Goal: Transaction & Acquisition: Purchase product/service

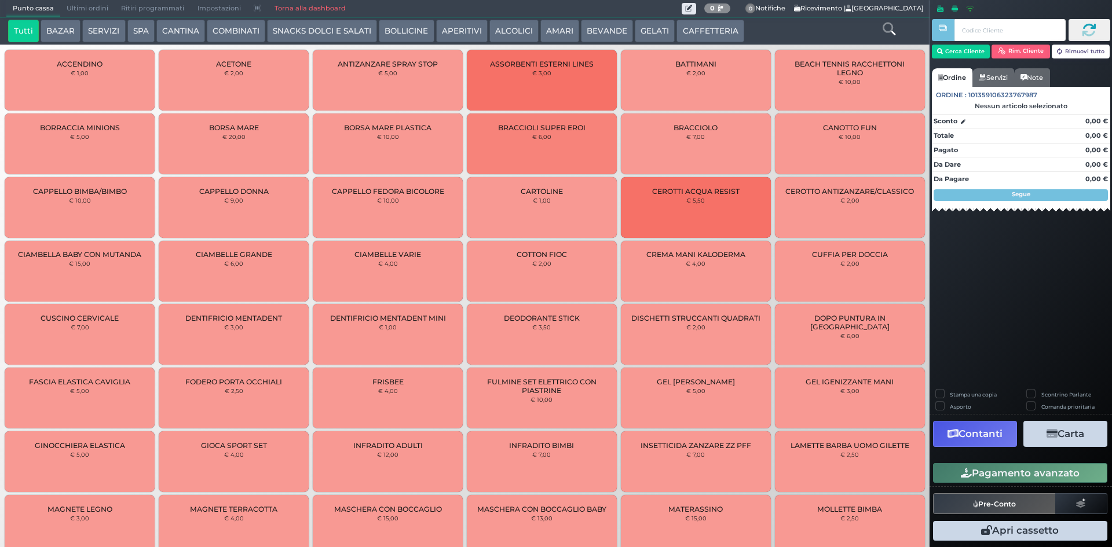
click at [358, 20] on button "SNACKS DOLCI E SALATI" at bounding box center [322, 31] width 110 height 23
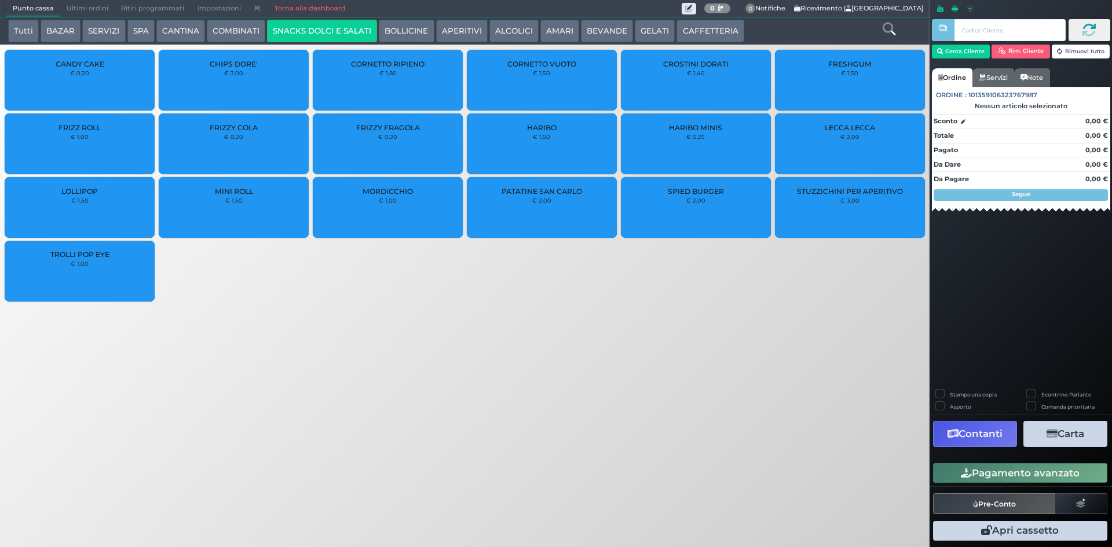
click at [395, 26] on button "BOLLICINE" at bounding box center [406, 31] width 55 height 23
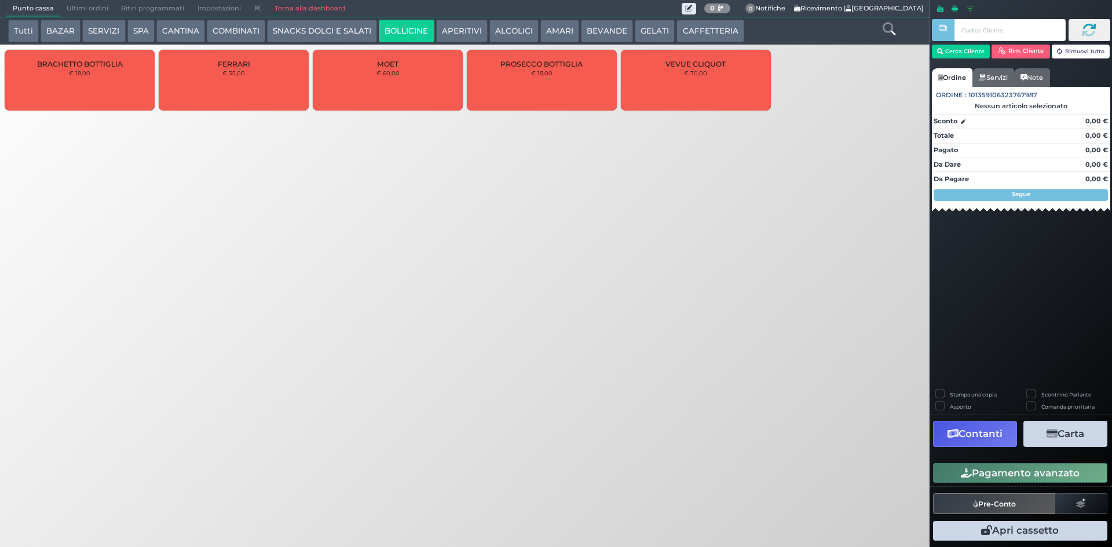
click at [195, 29] on button "CANTINA" at bounding box center [180, 31] width 49 height 23
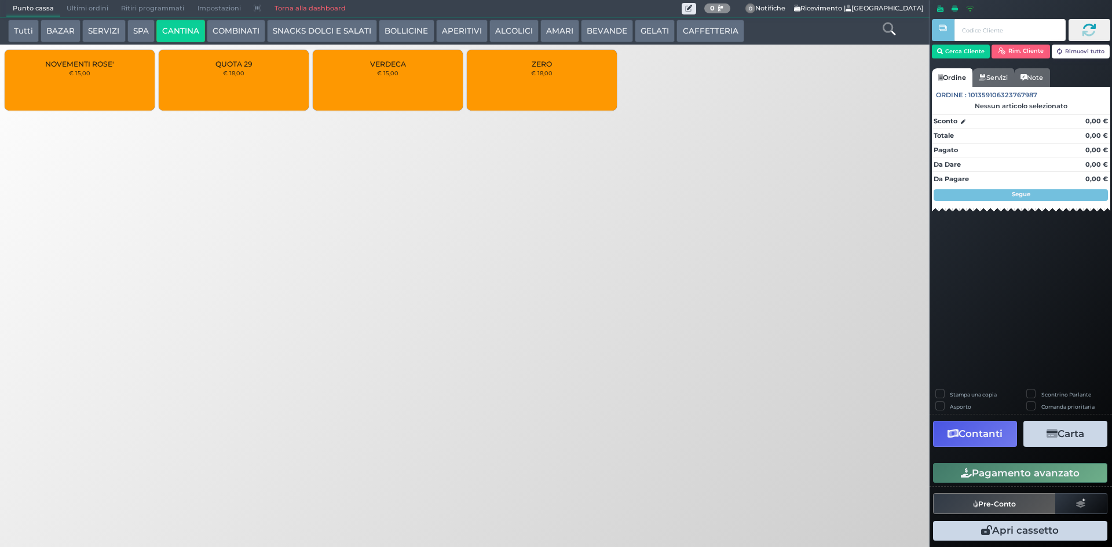
click at [255, 75] on div "QUOTA 29 € 18,00" at bounding box center [234, 80] width 150 height 61
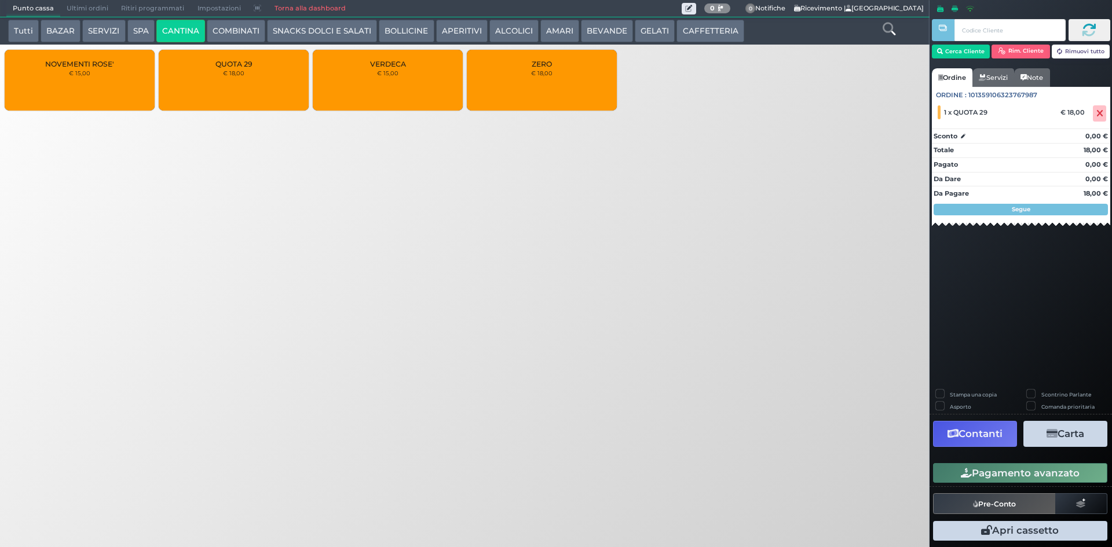
click at [268, 82] on div "QUOTA 29 € 18,00" at bounding box center [234, 80] width 150 height 61
click at [969, 49] on button "Cerca Cliente" at bounding box center [961, 52] width 58 height 14
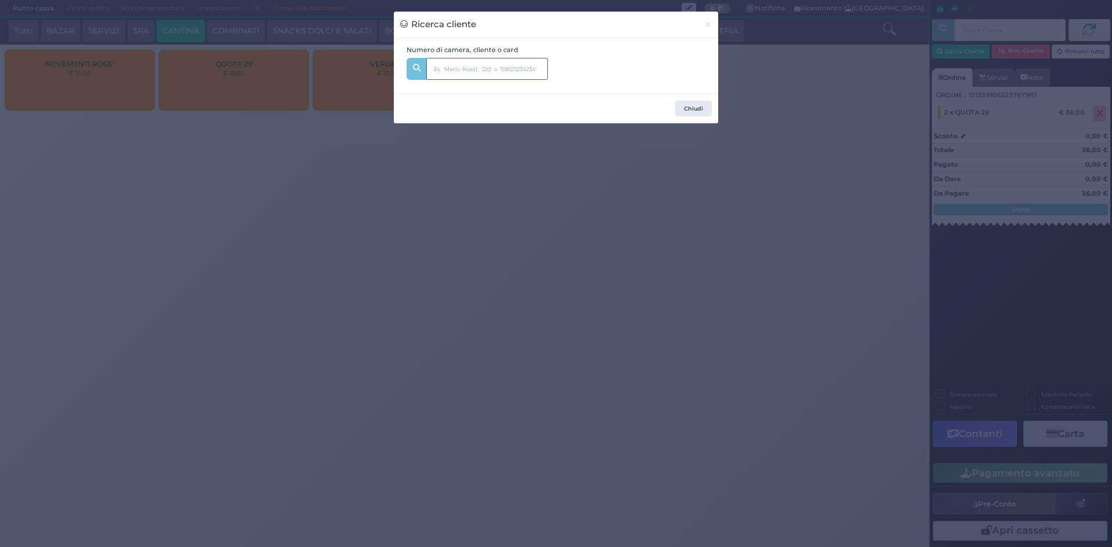
click at [510, 72] on input "text" at bounding box center [487, 69] width 122 height 22
type input "325"
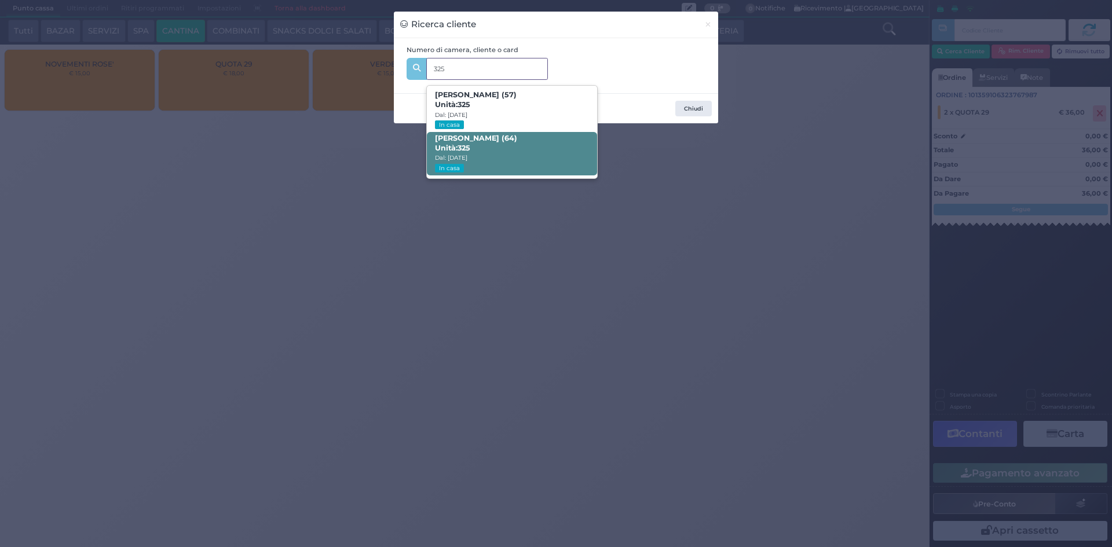
click at [547, 143] on span "Antonio Nascente (64) Unità: 325 Dal: 24/08/2025 In casa" at bounding box center [512, 153] width 170 height 43
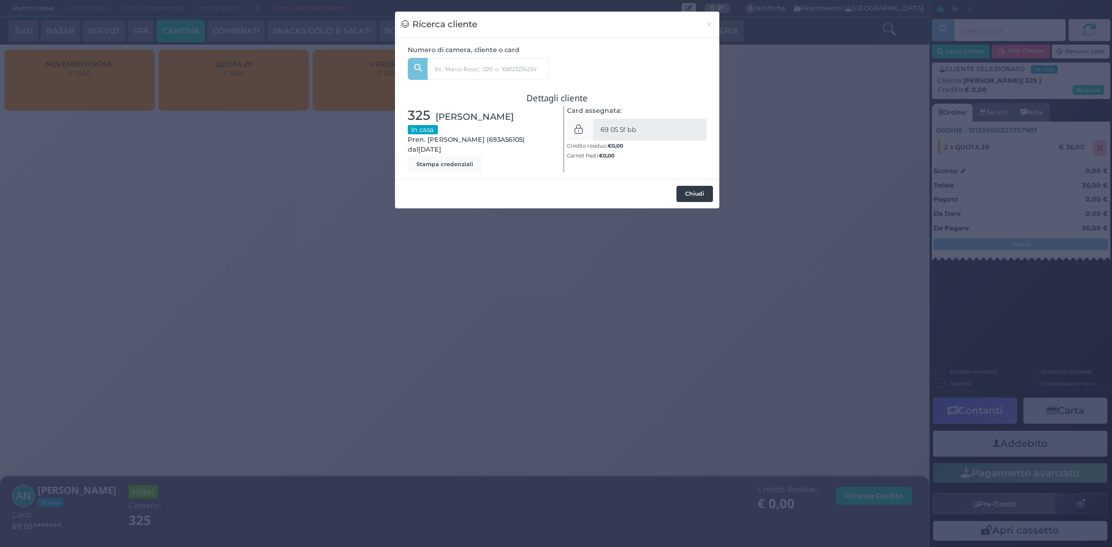
click at [699, 197] on button "Chiudi" at bounding box center [694, 194] width 36 height 16
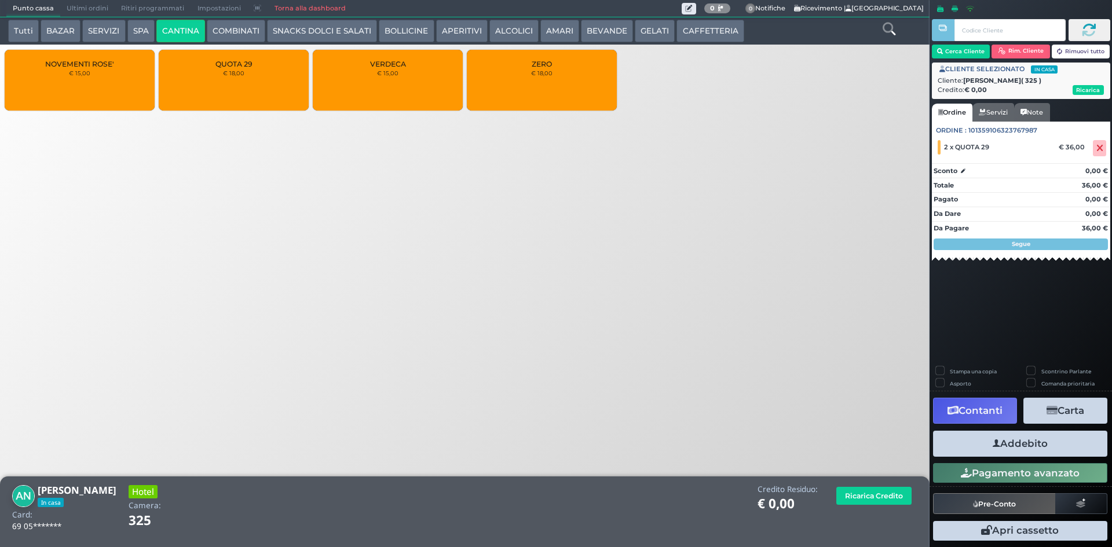
click at [1038, 437] on button "Addebito" at bounding box center [1020, 444] width 174 height 26
